Goal: Find specific page/section

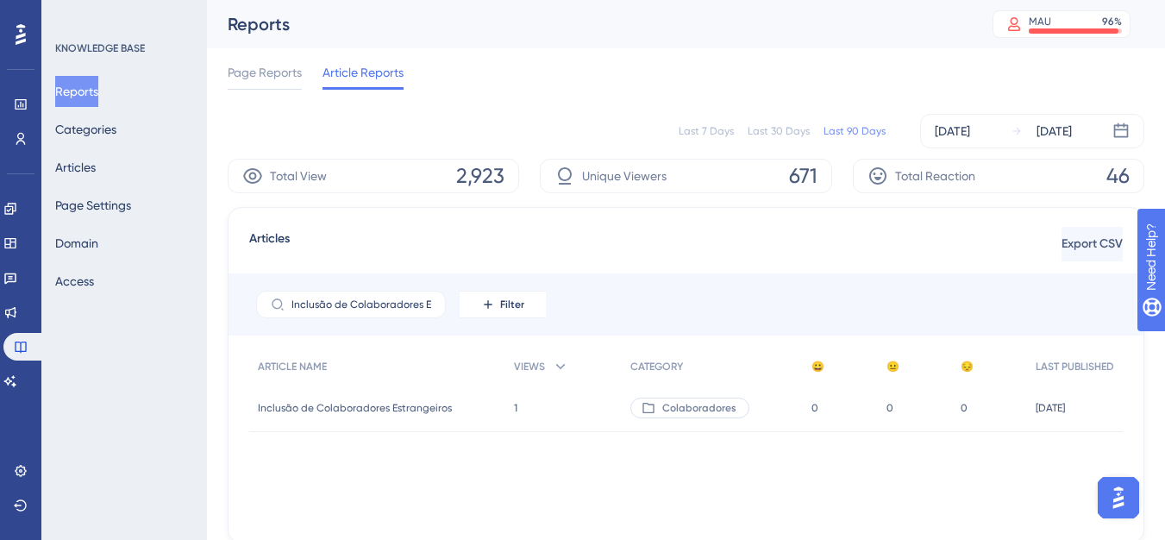
click at [98, 98] on button "Reports" at bounding box center [76, 91] width 43 height 31
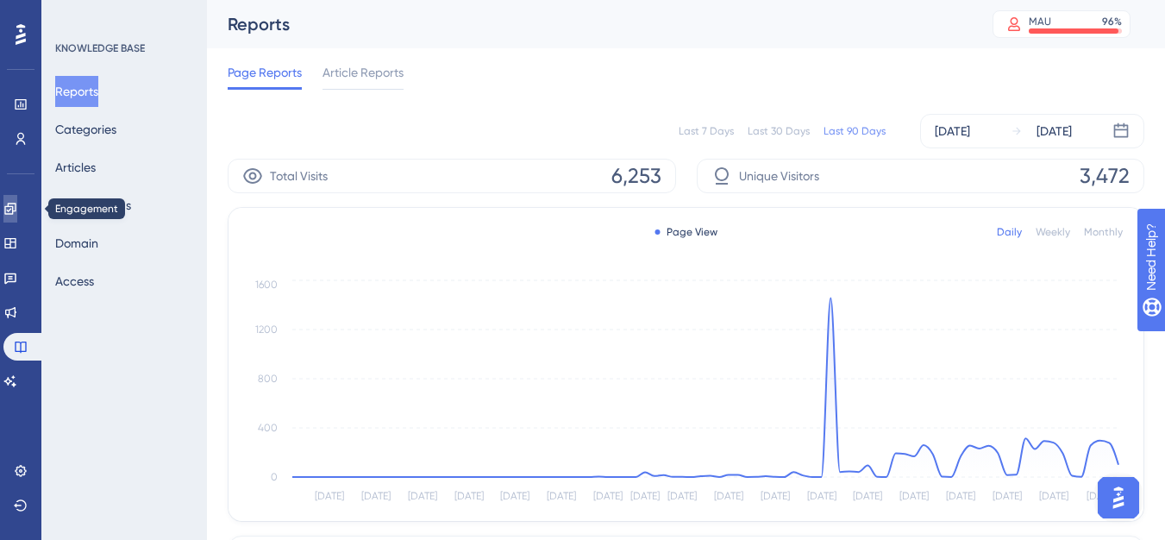
click at [4, 207] on link at bounding box center [10, 209] width 14 height 28
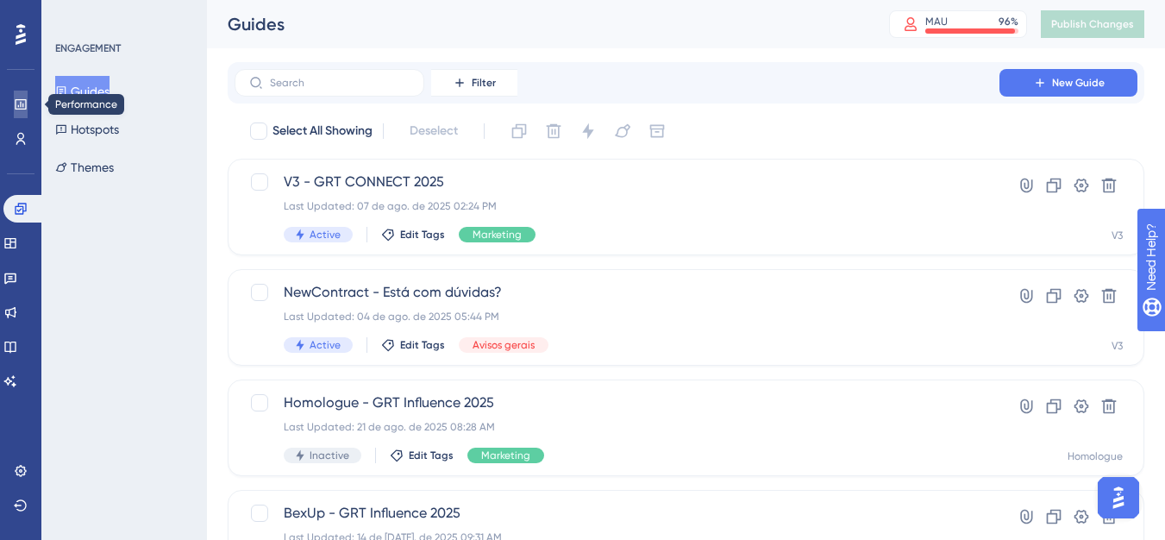
click at [0, 0] on icon at bounding box center [0, 0] width 0 height 0
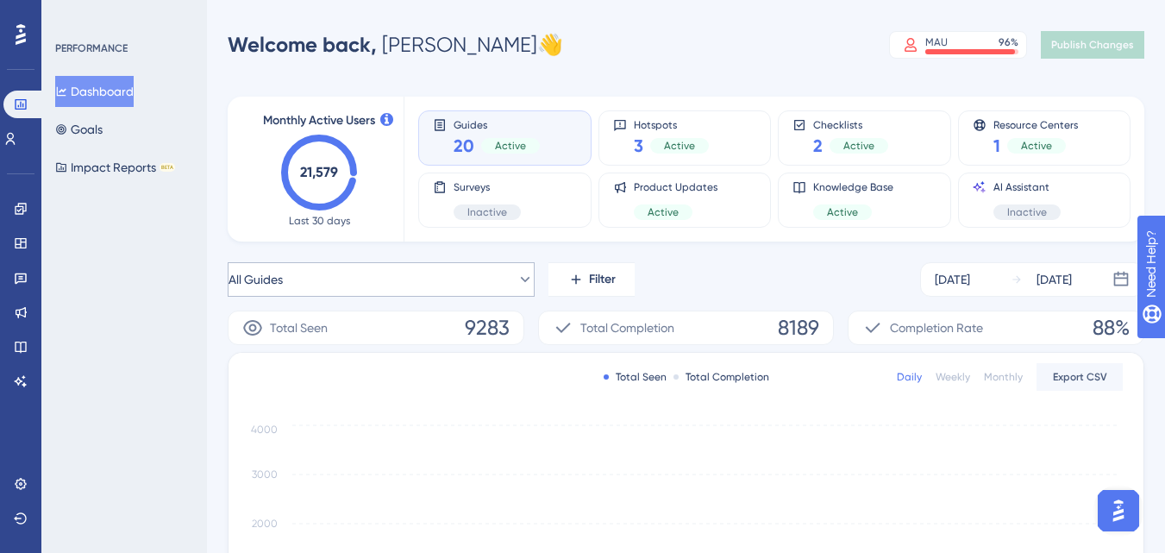
scroll to position [345, 0]
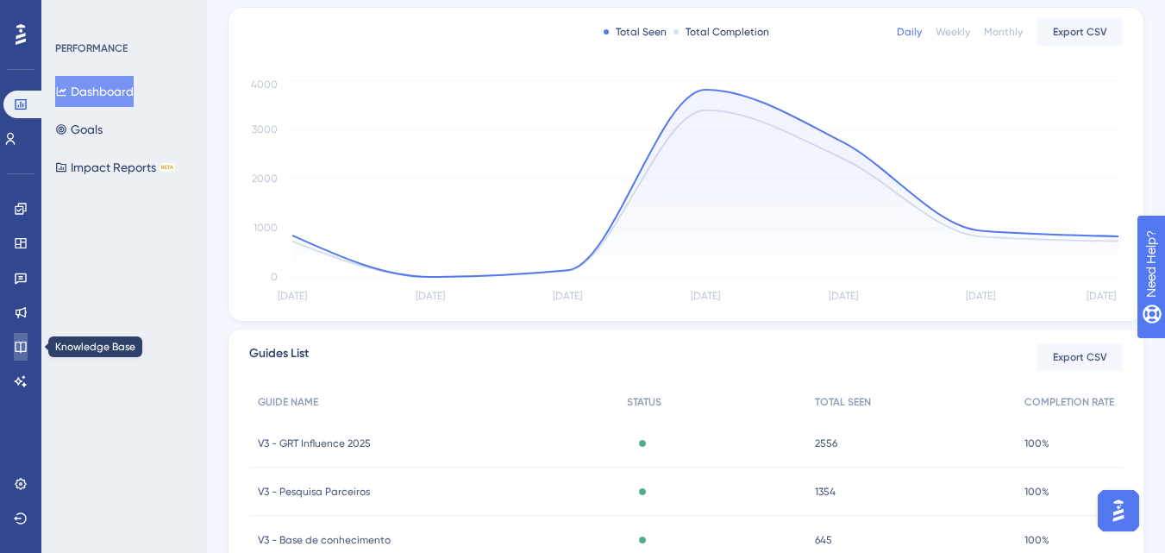
click at [19, 347] on icon at bounding box center [21, 347] width 14 height 14
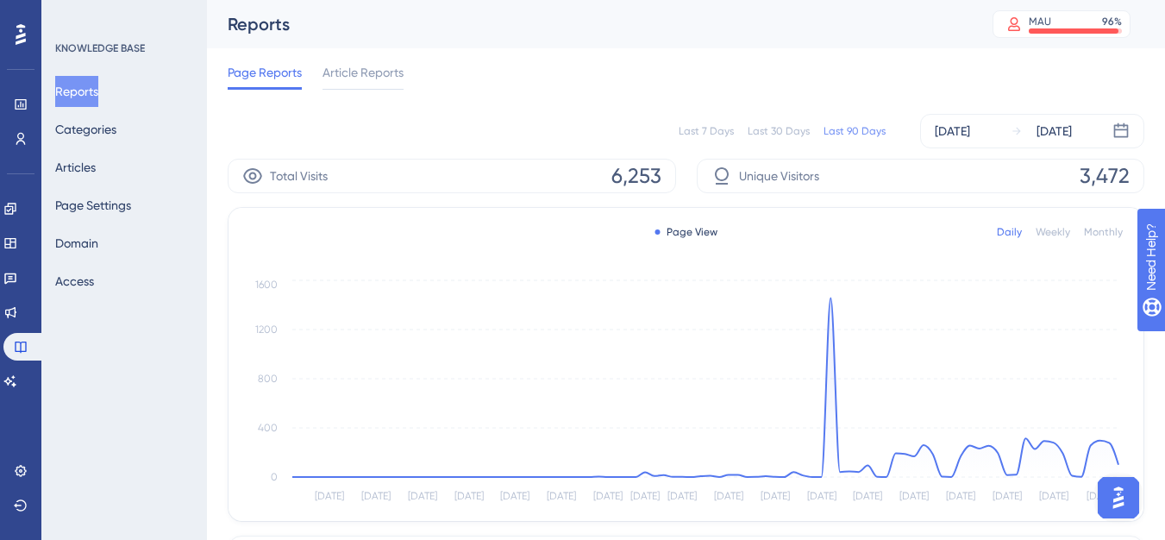
click at [685, 131] on div "Last 7 Days" at bounding box center [706, 131] width 55 height 14
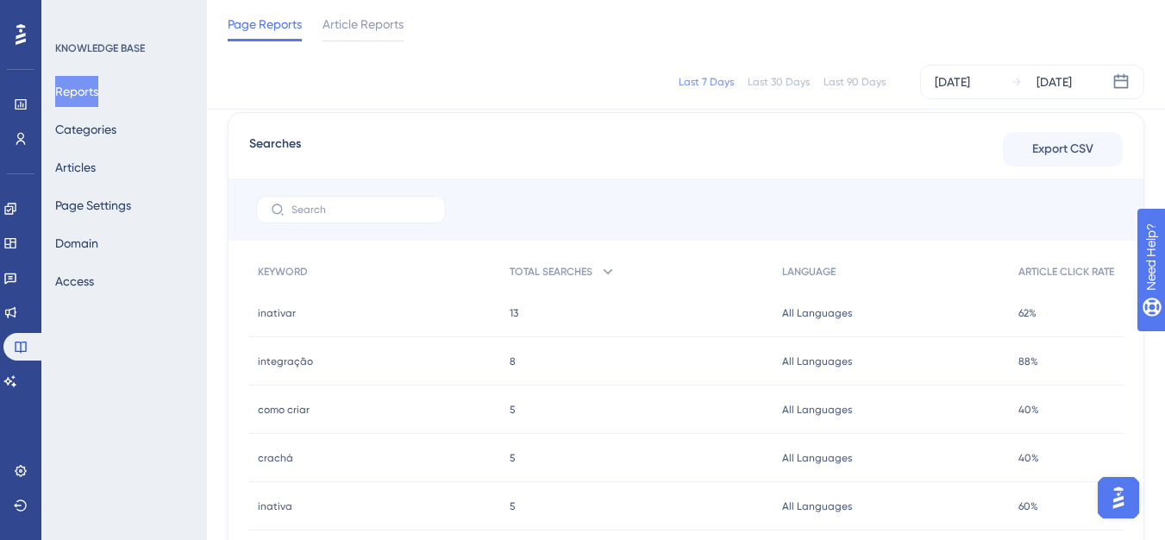
scroll to position [690, 0]
